Goal: Transaction & Acquisition: Purchase product/service

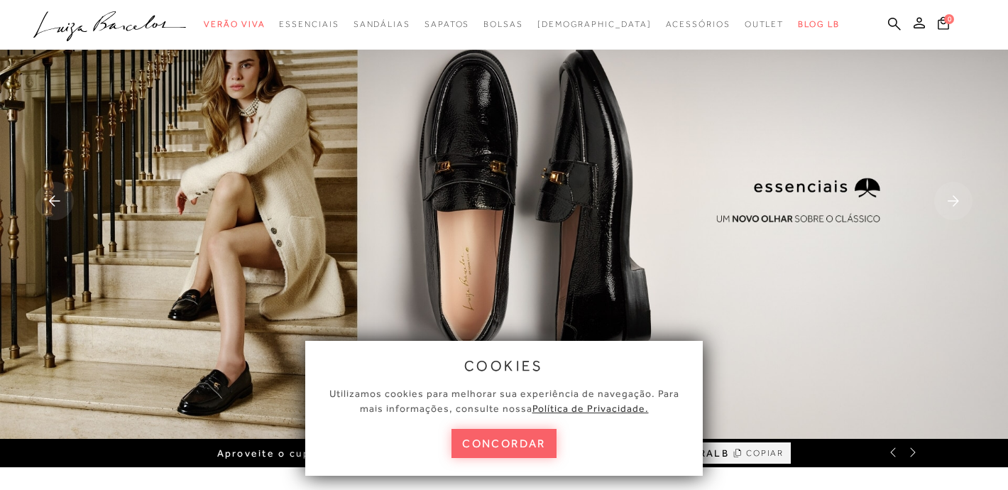
scroll to position [35, 0]
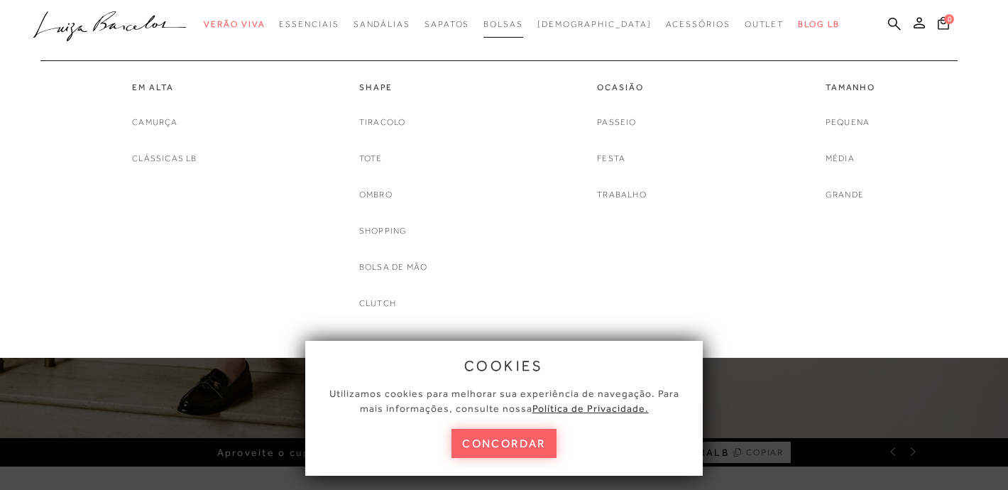
click at [523, 25] on span "Bolsas" at bounding box center [503, 24] width 40 height 10
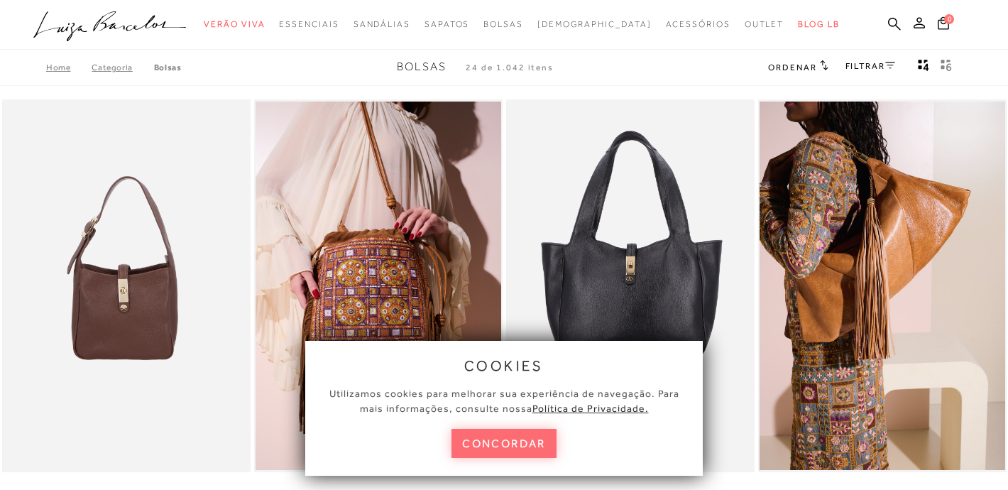
click at [503, 445] on button "concordar" at bounding box center [503, 443] width 105 height 29
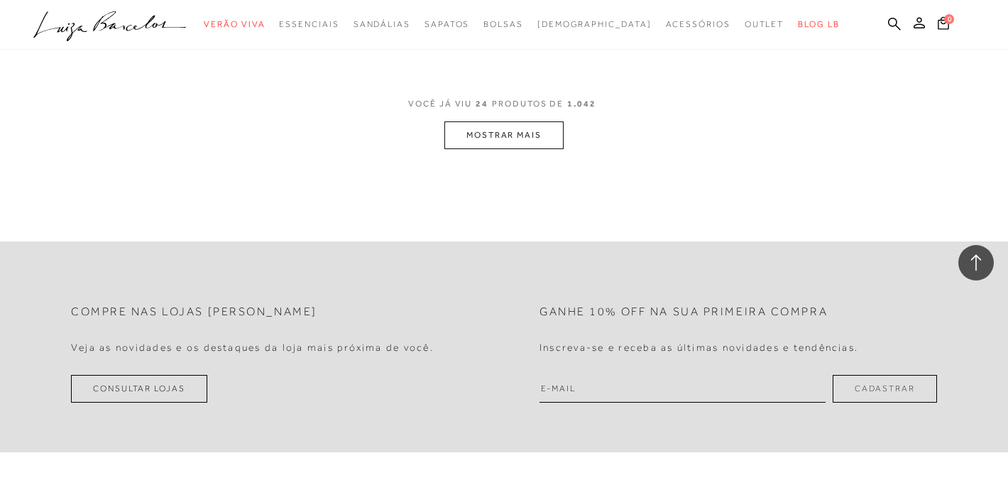
scroll to position [2880, 0]
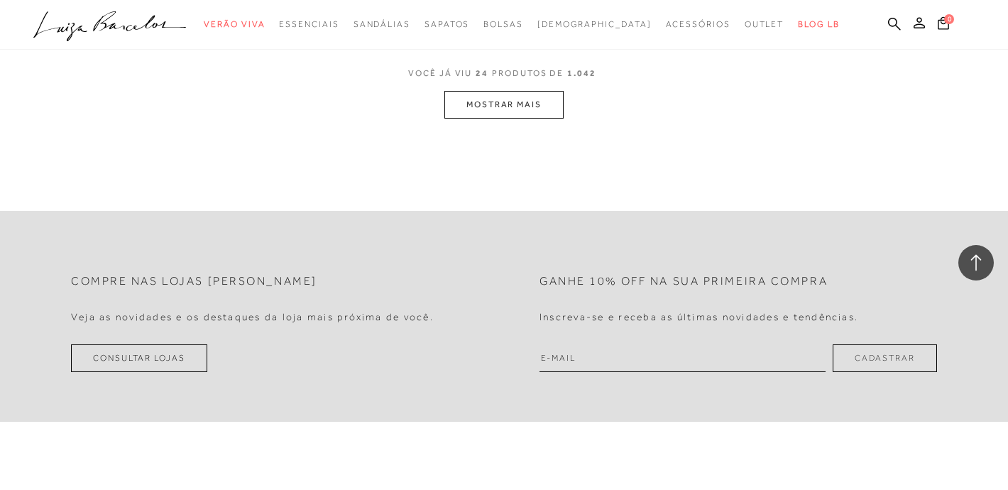
click at [496, 96] on button "MOSTRAR MAIS" at bounding box center [503, 105] width 119 height 28
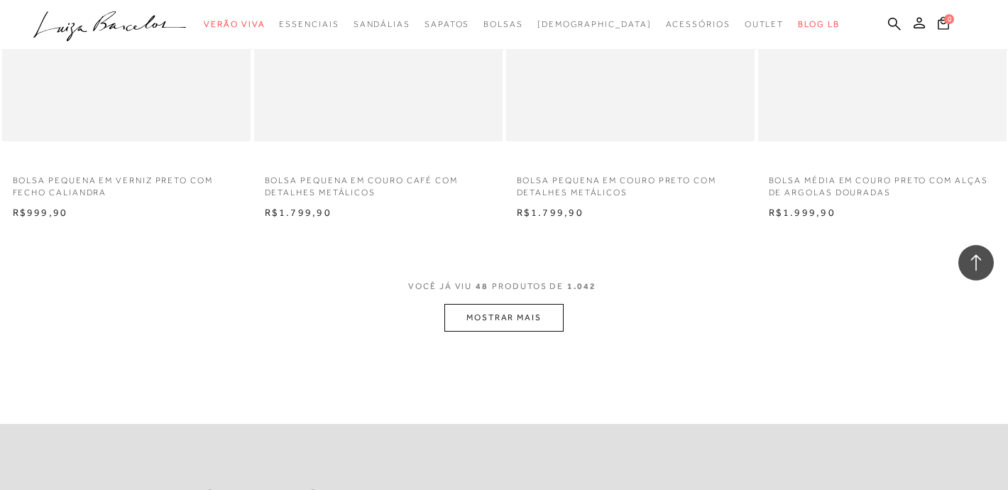
scroll to position [5474, 0]
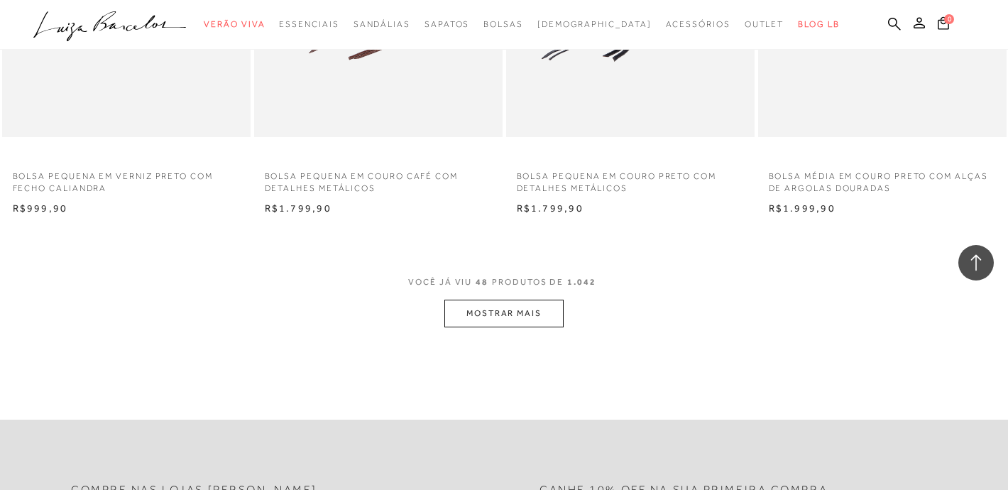
click at [504, 300] on button "MOSTRAR MAIS" at bounding box center [503, 314] width 119 height 28
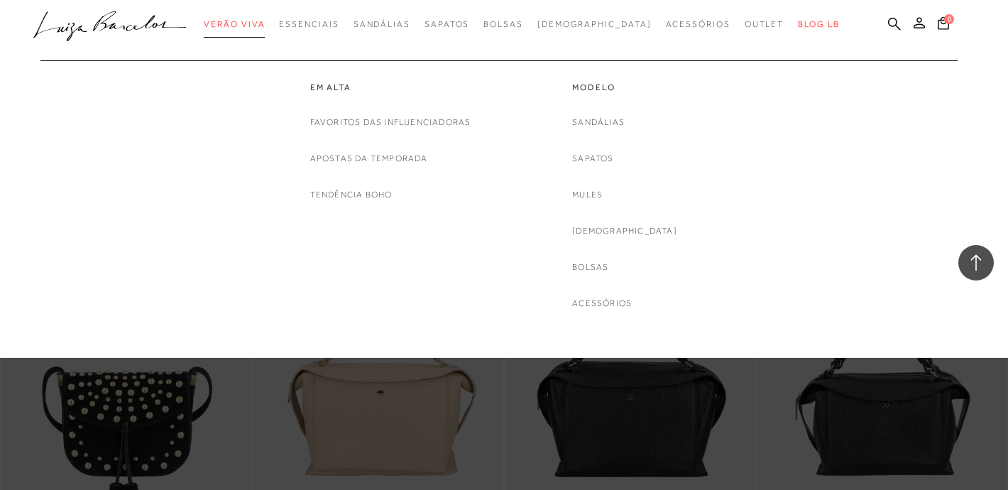
click at [265, 22] on span "Verão Viva" at bounding box center [234, 24] width 61 height 10
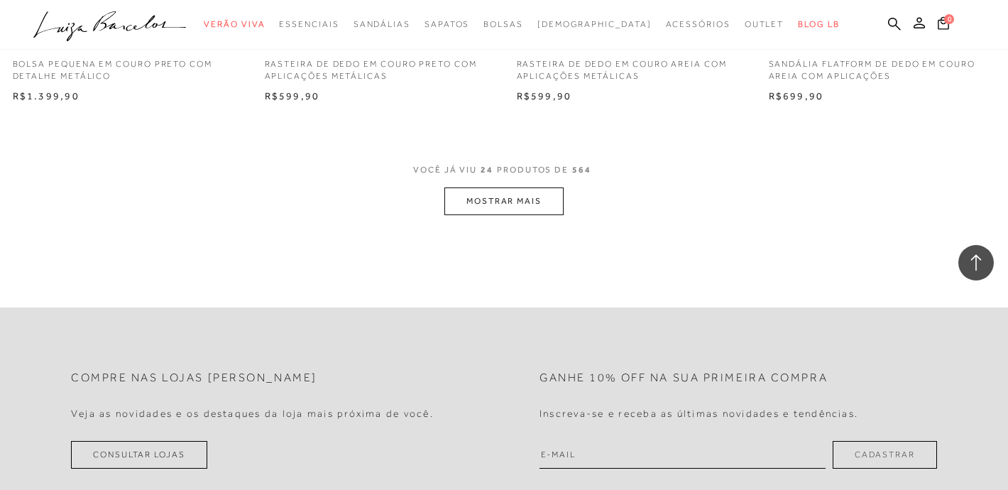
scroll to position [2817, 0]
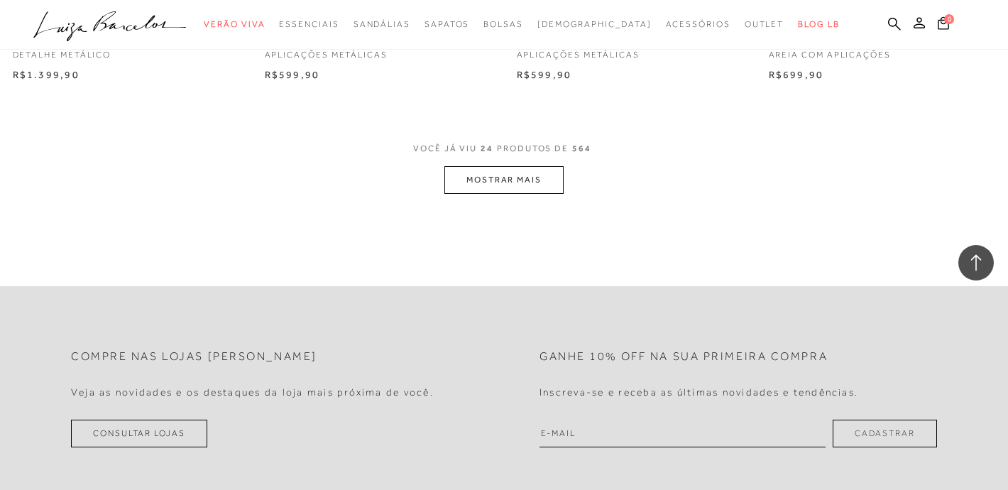
click at [496, 172] on button "MOSTRAR MAIS" at bounding box center [503, 180] width 119 height 28
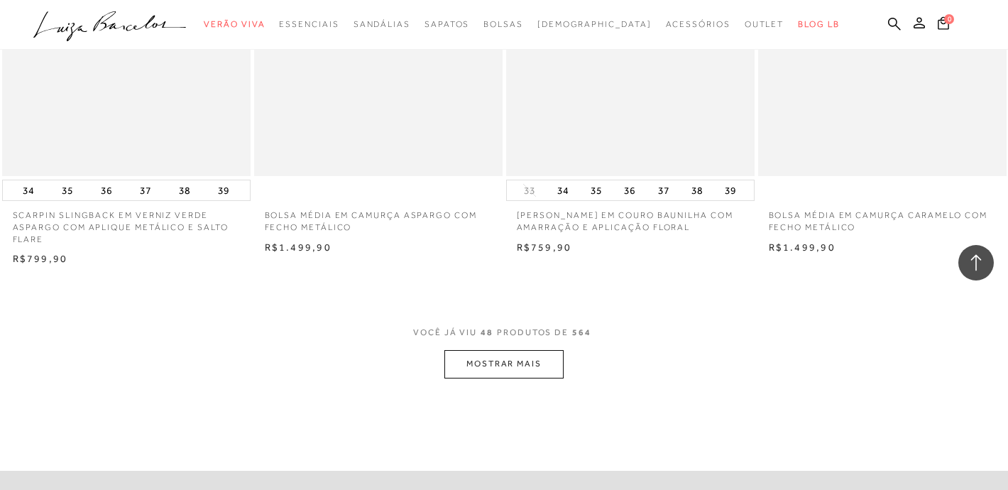
scroll to position [5447, 0]
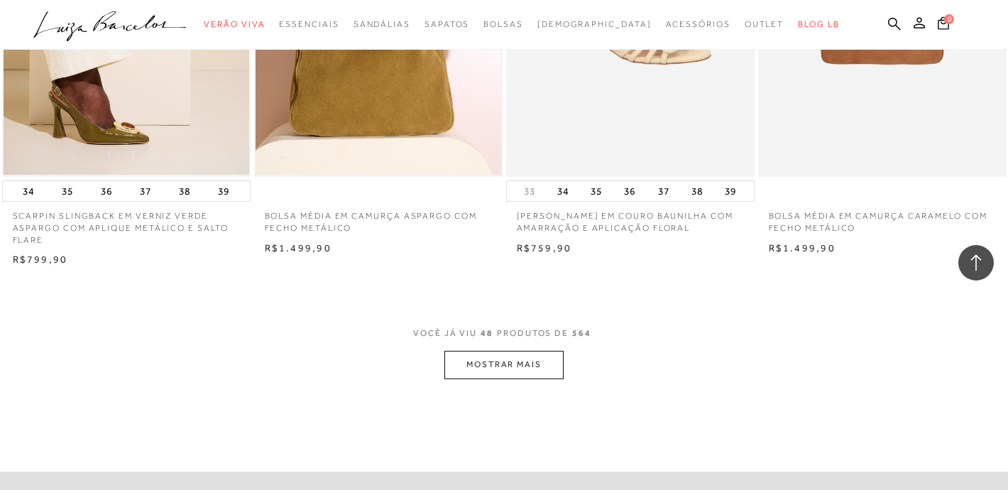
click at [530, 356] on button "MOSTRAR MAIS" at bounding box center [503, 365] width 119 height 28
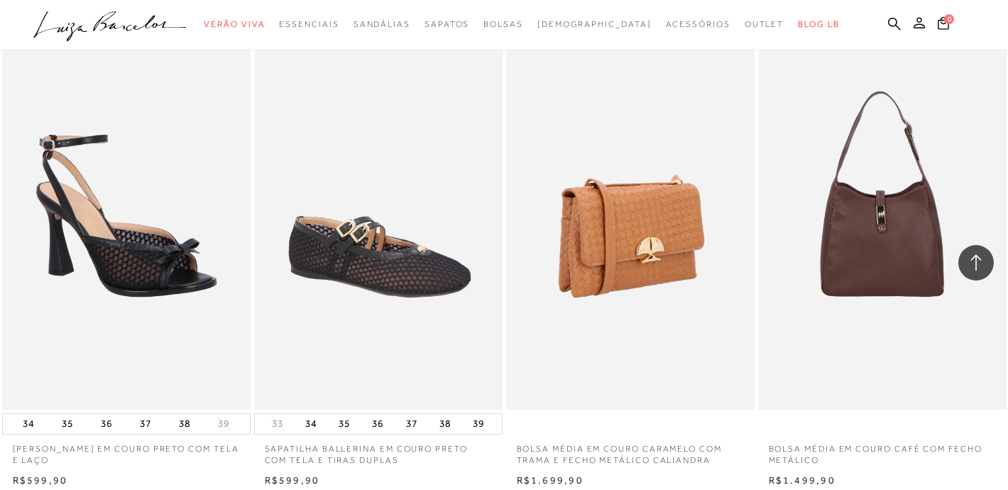
scroll to position [8255, 0]
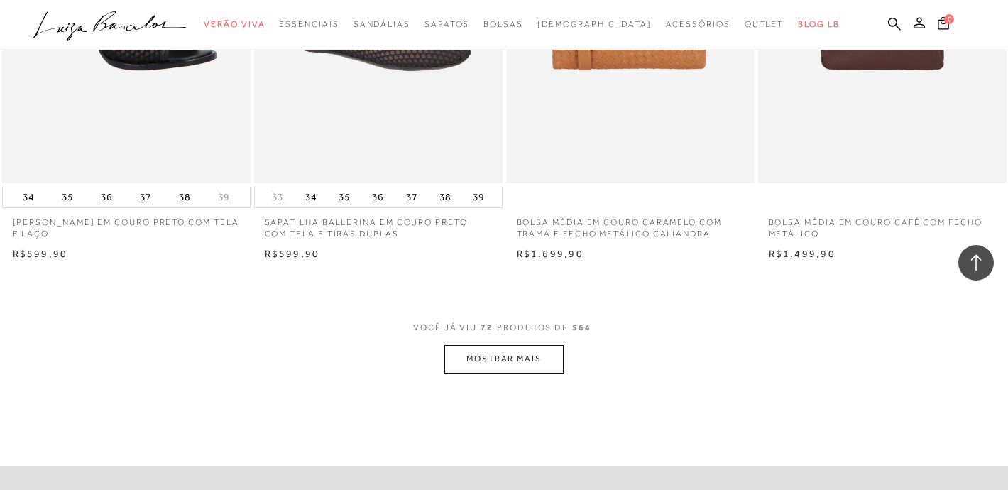
click at [513, 345] on button "MOSTRAR MAIS" at bounding box center [503, 359] width 119 height 28
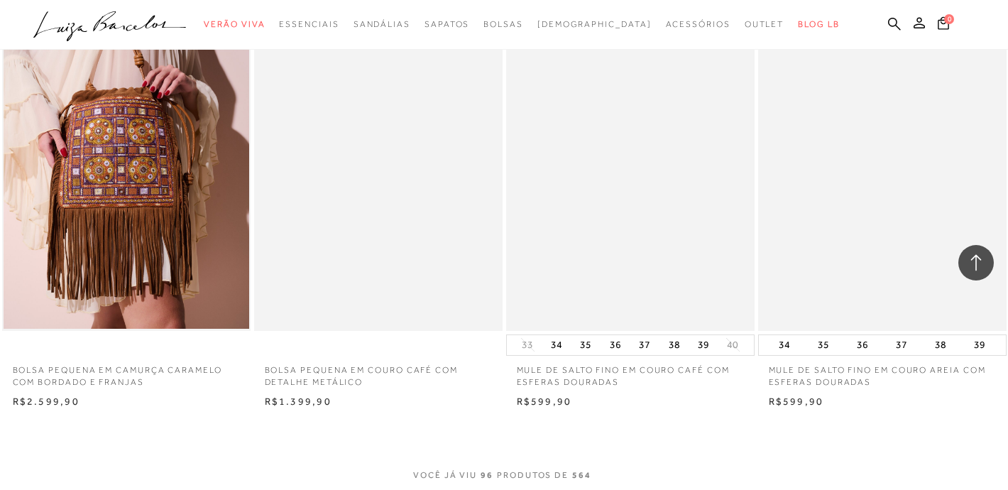
scroll to position [11115, 0]
